Goal: Find contact information: Find contact information

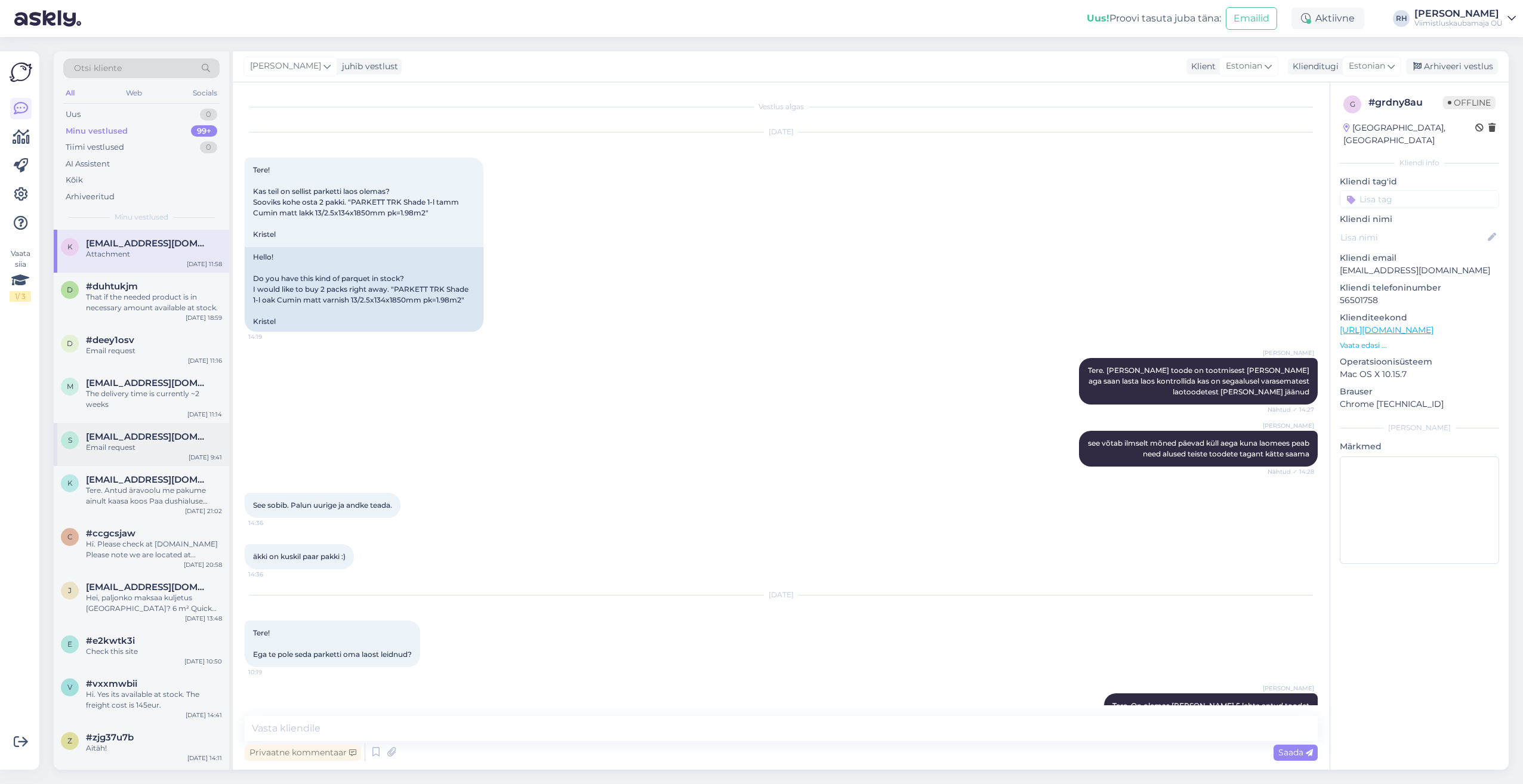
scroll to position [449, 0]
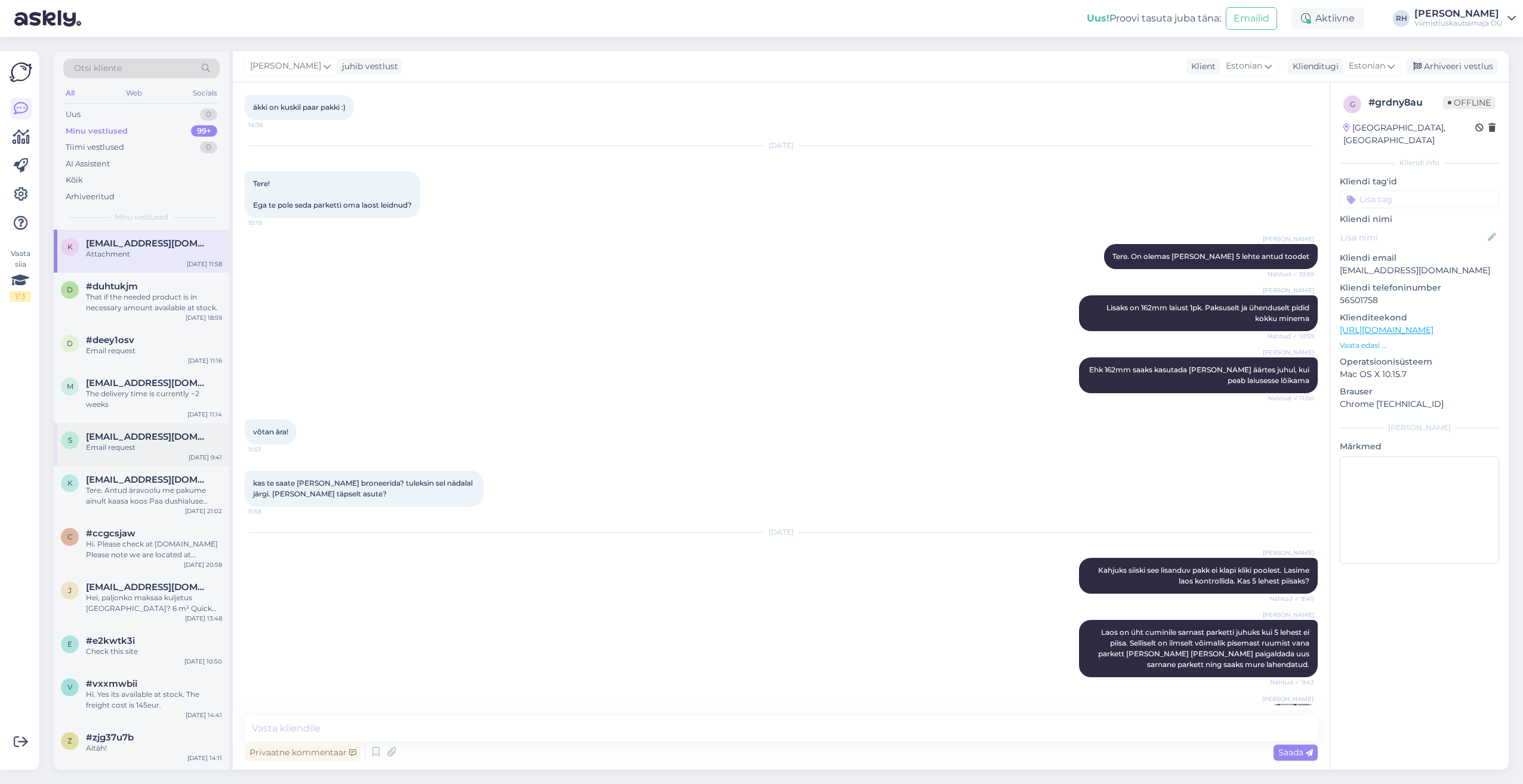
click at [127, 432] on span "[EMAIL_ADDRESS][DOMAIN_NAME]" at bounding box center [148, 437] width 124 height 11
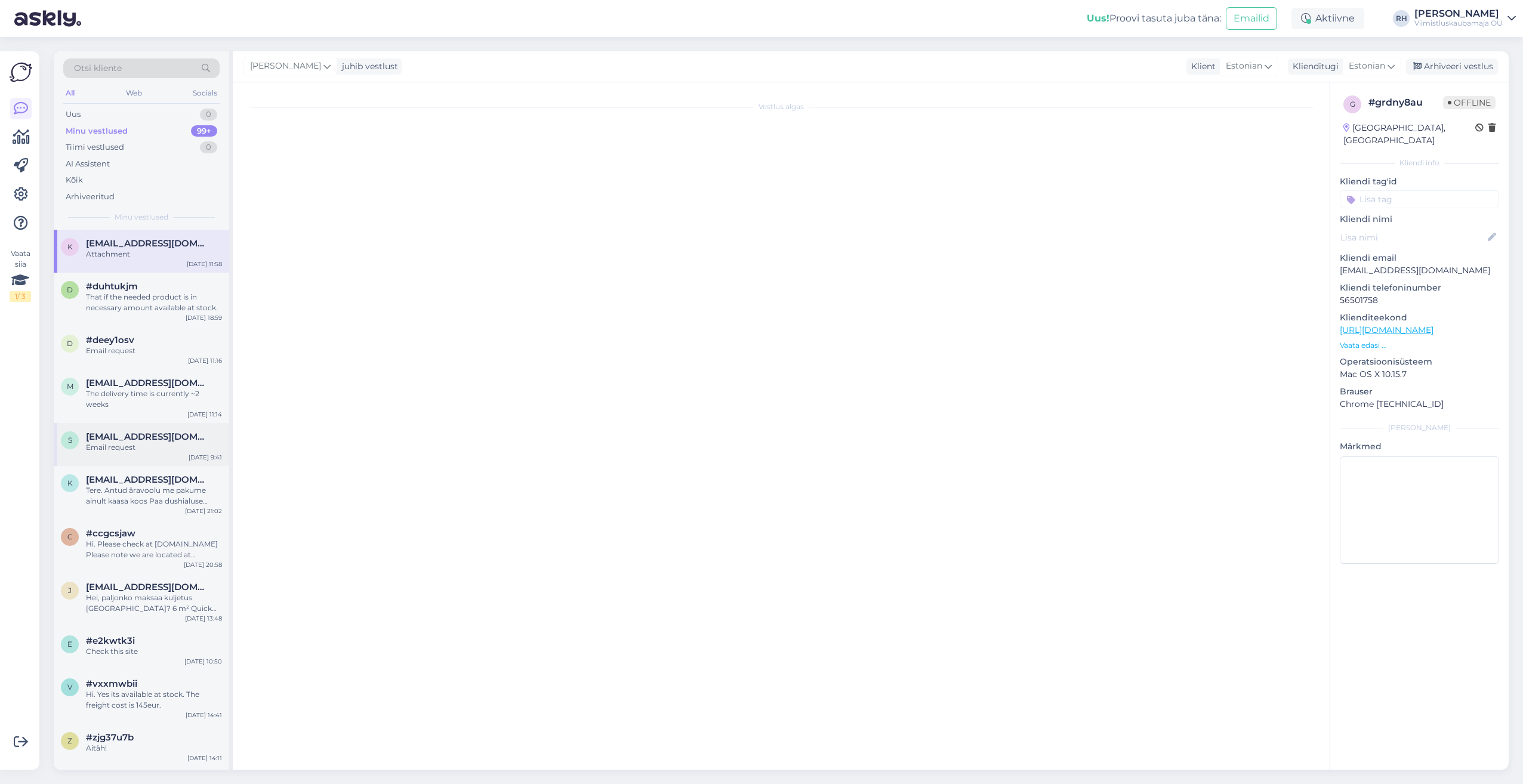
scroll to position [96, 0]
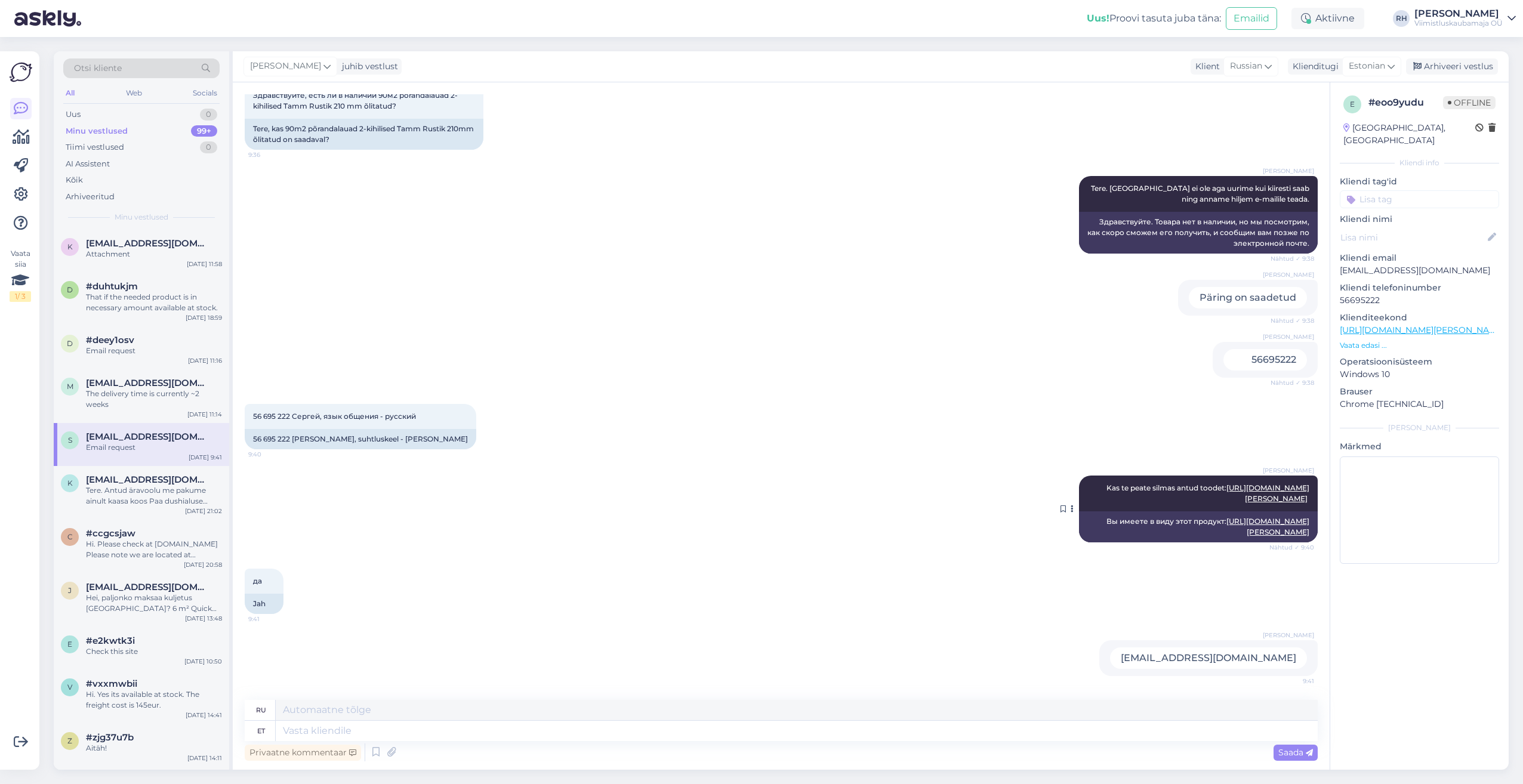
click at [1227, 491] on link "[URL][DOMAIN_NAME][PERSON_NAME]" at bounding box center [1268, 493] width 83 height 20
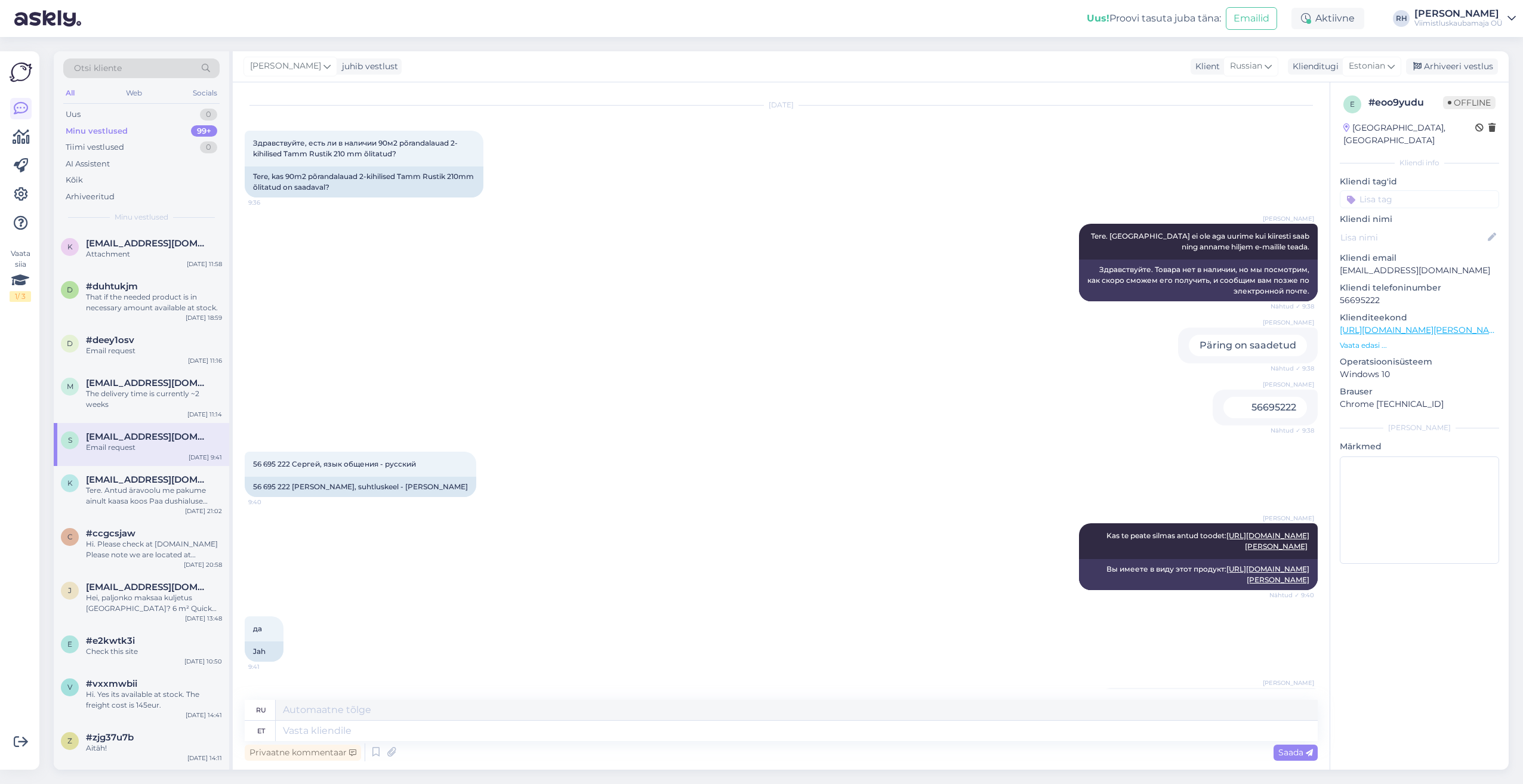
scroll to position [60, 0]
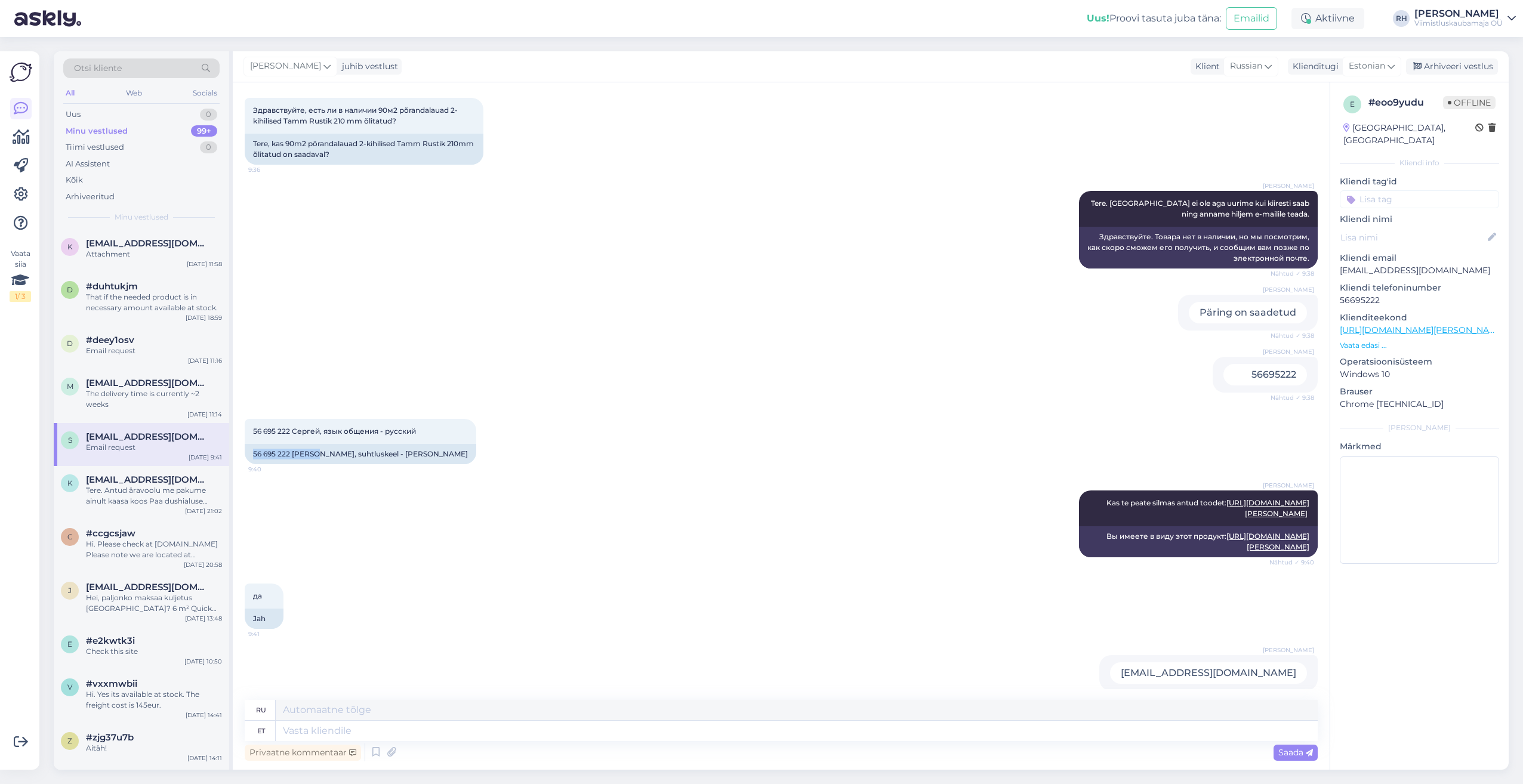
drag, startPoint x: 315, startPoint y: 454, endPoint x: 244, endPoint y: 446, distance: 71.4
click at [244, 446] on div "Vestlus algas [DATE] Здравствуйте, есть ли в наличии 90м2 põrandalauad 2-kihili…" at bounding box center [781, 426] width 1097 height 687
drag, startPoint x: 244, startPoint y: 446, endPoint x: 274, endPoint y: 451, distance: 30.4
copy div "56 695 222 [PERSON_NAME]"
drag, startPoint x: 274, startPoint y: 451, endPoint x: 358, endPoint y: 467, distance: 85.5
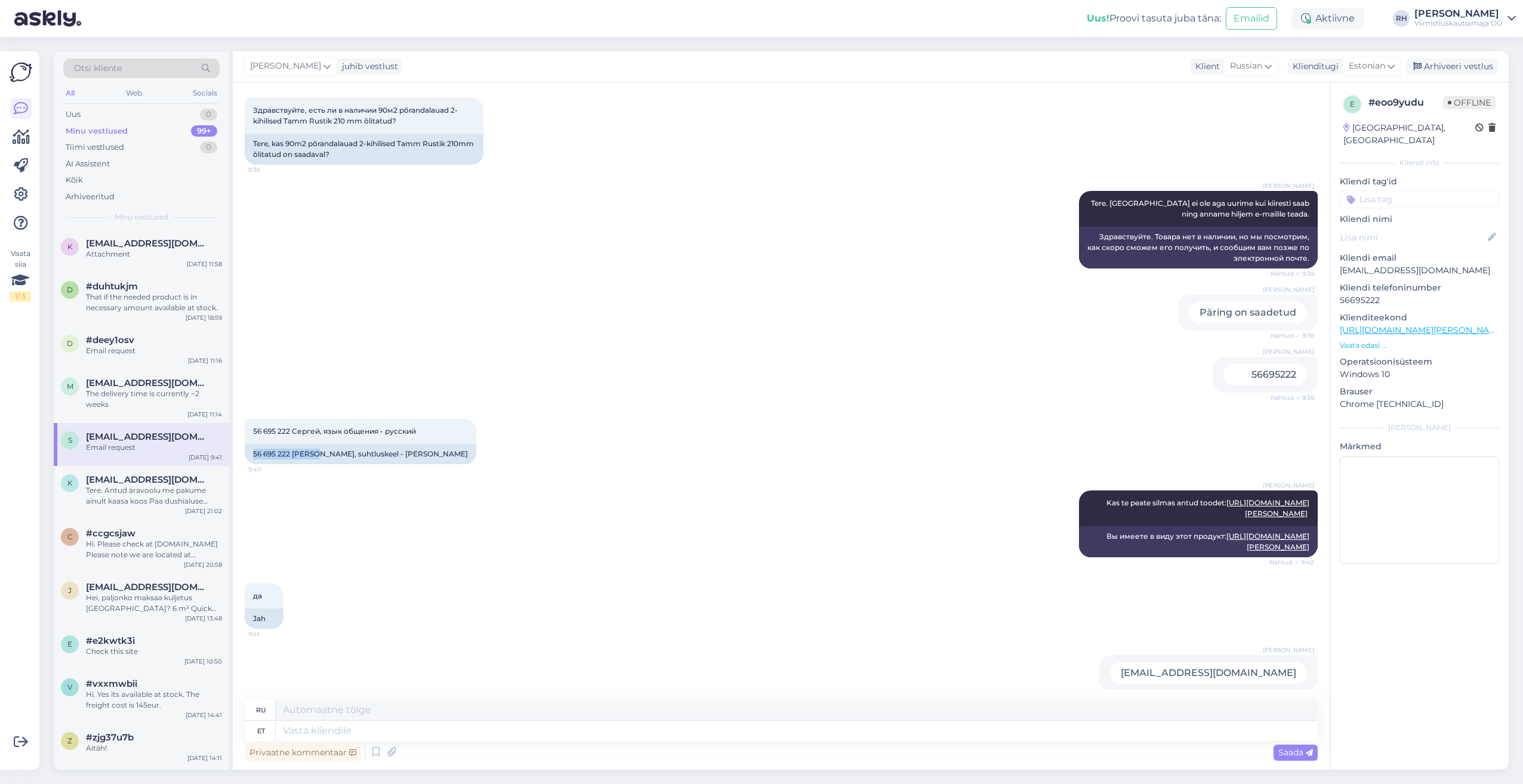
click at [309, 461] on div "56 695 222 [PERSON_NAME], suhtluskeel - [PERSON_NAME]" at bounding box center [361, 454] width 232 height 20
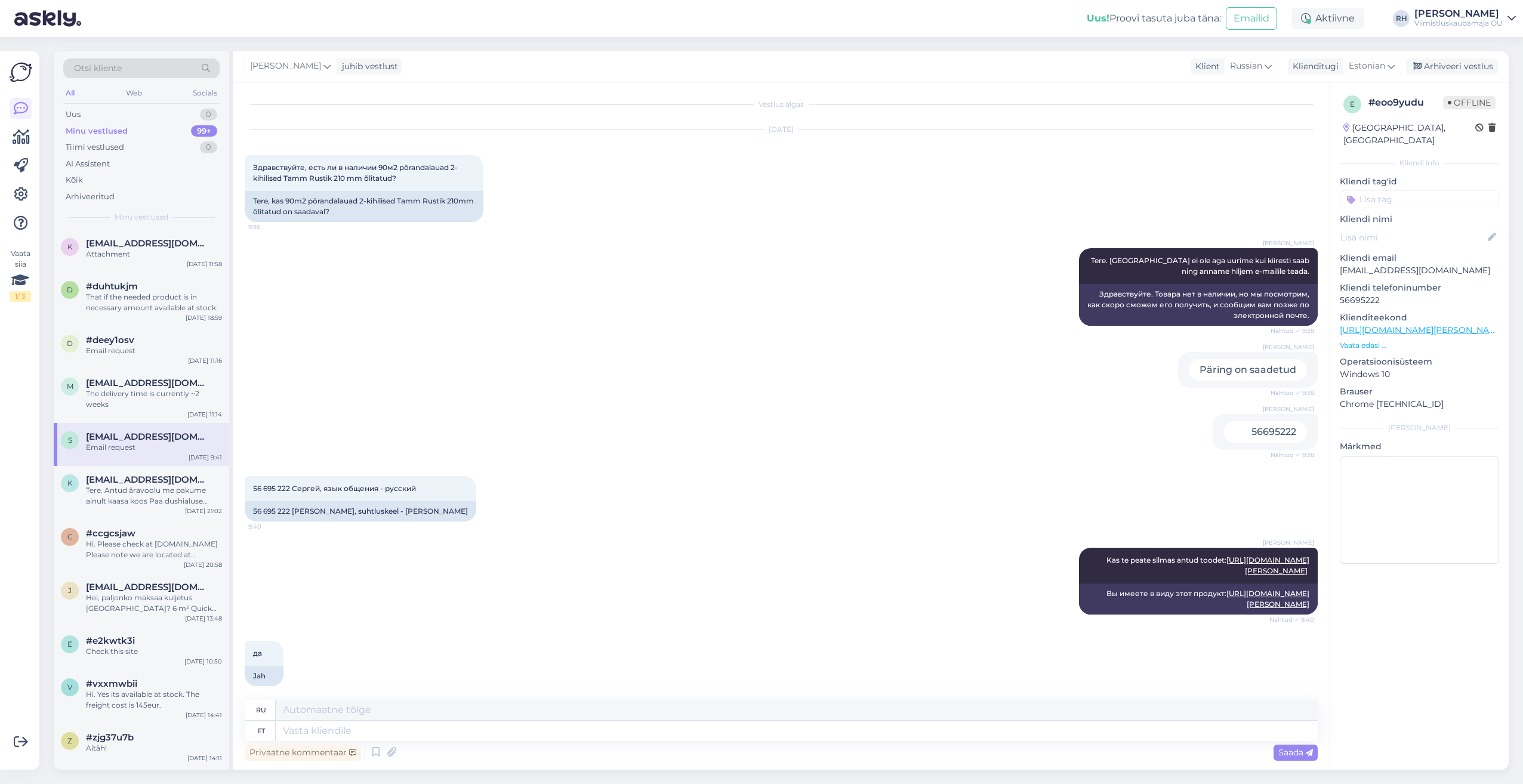
scroll to position [0, 0]
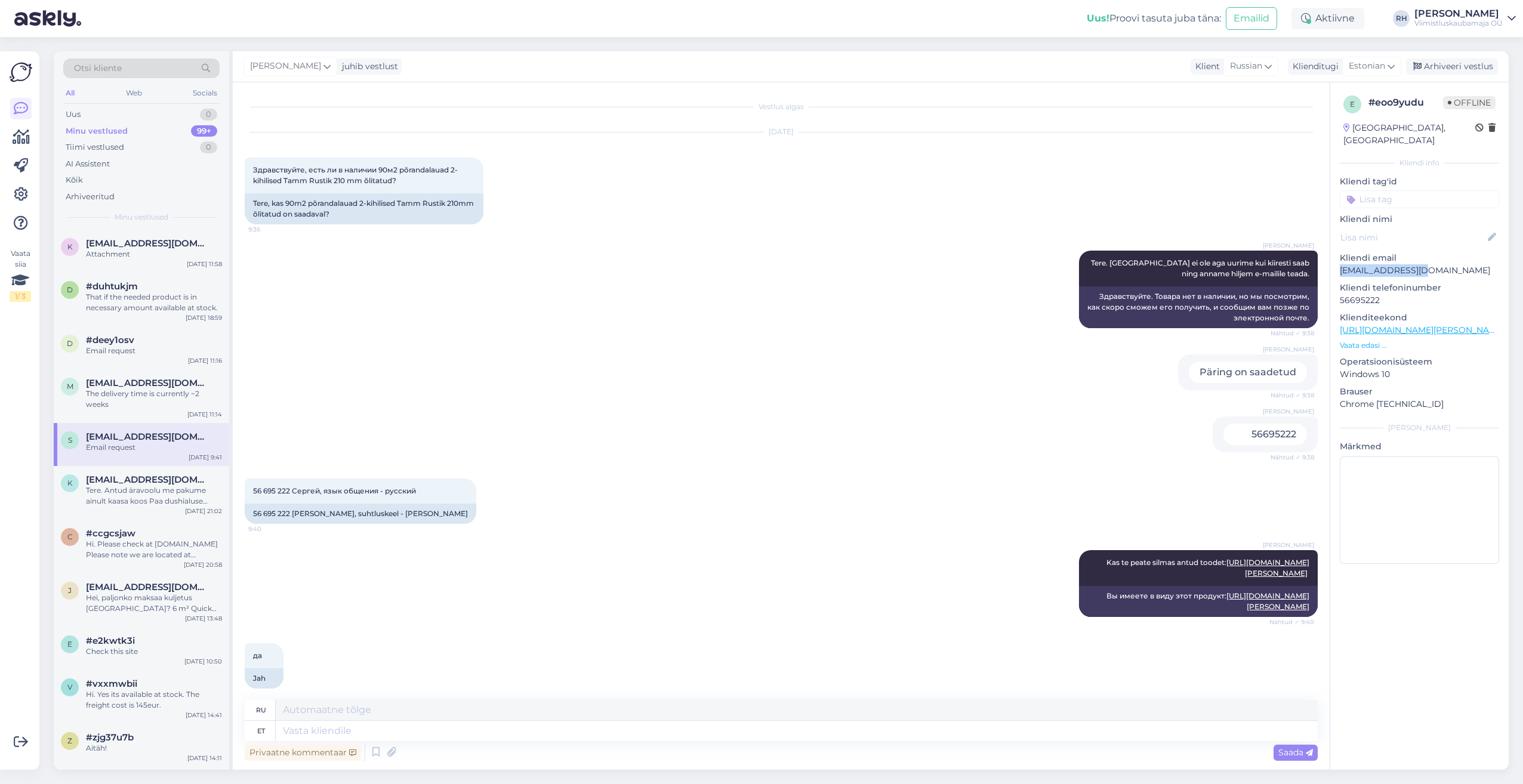
drag, startPoint x: 1428, startPoint y: 257, endPoint x: 1338, endPoint y: 255, distance: 90.0
click at [1338, 255] on div "e # eoo9yudu Offline [GEOGRAPHIC_DATA], [GEOGRAPHIC_DATA] Kliendi info Kliendi …" at bounding box center [1420, 332] width 178 height 500
drag, startPoint x: 1338, startPoint y: 255, endPoint x: 1355, endPoint y: 255, distance: 17.0
copy p "[EMAIL_ADDRESS][DOMAIN_NAME]"
